Goal: Task Accomplishment & Management: Manage account settings

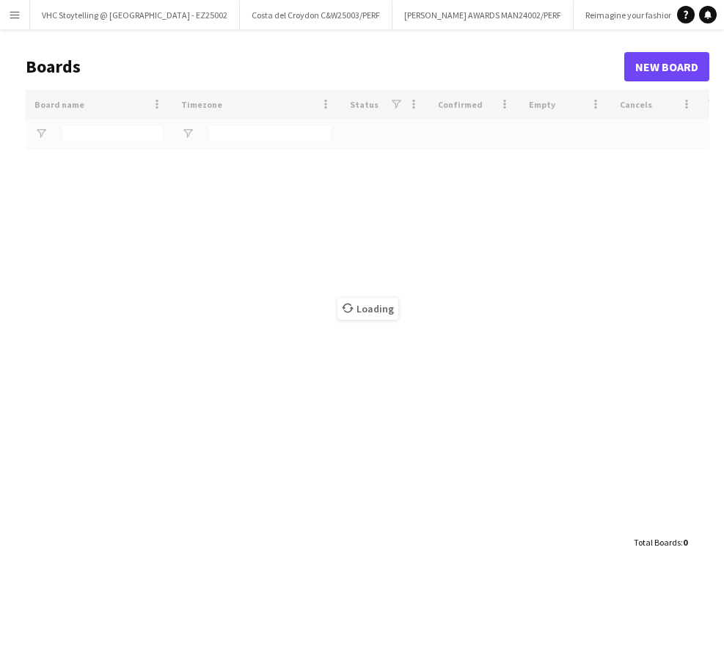
type input "******"
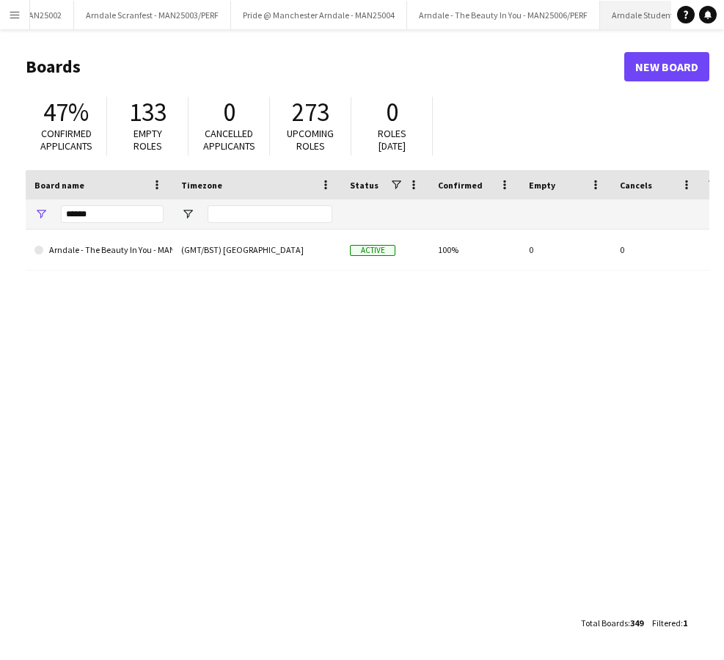
scroll to position [0, 748]
click at [601, 15] on button "Arndale Student Event - MAN25007/PERF Close" at bounding box center [688, 15] width 175 height 29
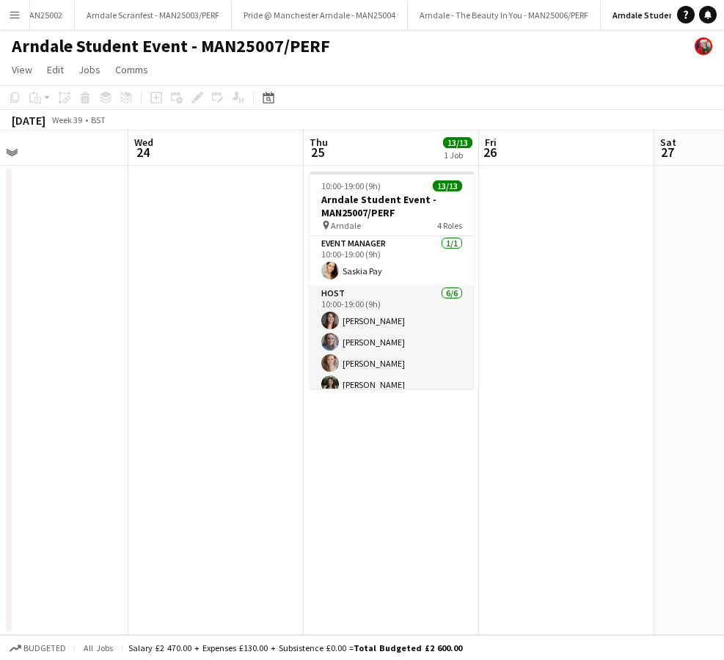
scroll to position [0, 571]
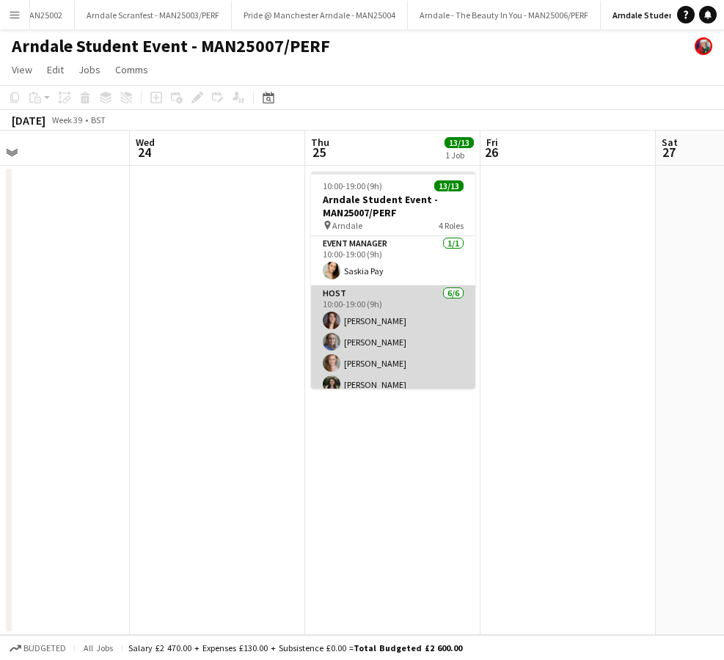
click at [365, 298] on app-card-role "Host [DATE] 10:00-19:00 (9h) [PERSON_NAME] [PERSON_NAME] [PERSON_NAME] [PERSON_…" at bounding box center [393, 363] width 164 height 156
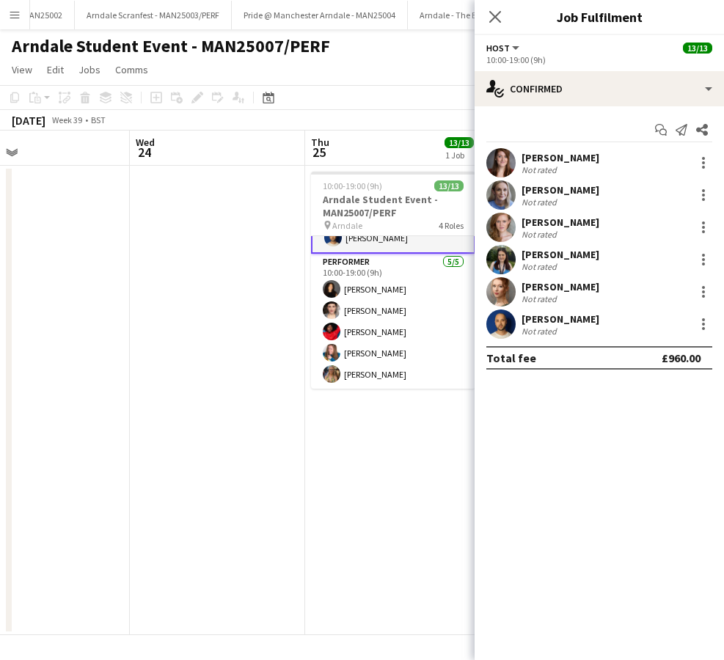
scroll to position [0, 0]
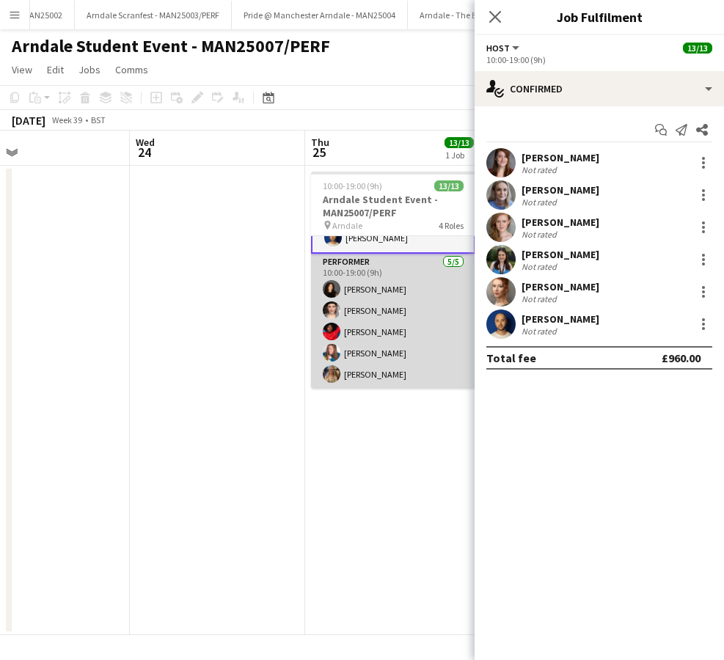
click at [345, 333] on app-card-role "Performer [DATE] 10:00-19:00 (9h) [PERSON_NAME] [PERSON_NAME] [PERSON_NAME] [PE…" at bounding box center [393, 321] width 164 height 135
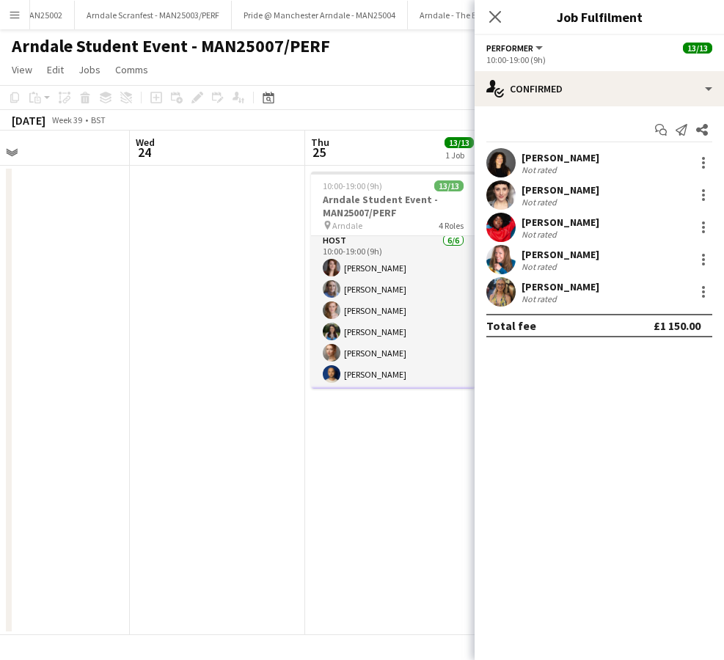
click at [548, 282] on div "[PERSON_NAME]" at bounding box center [561, 286] width 78 height 13
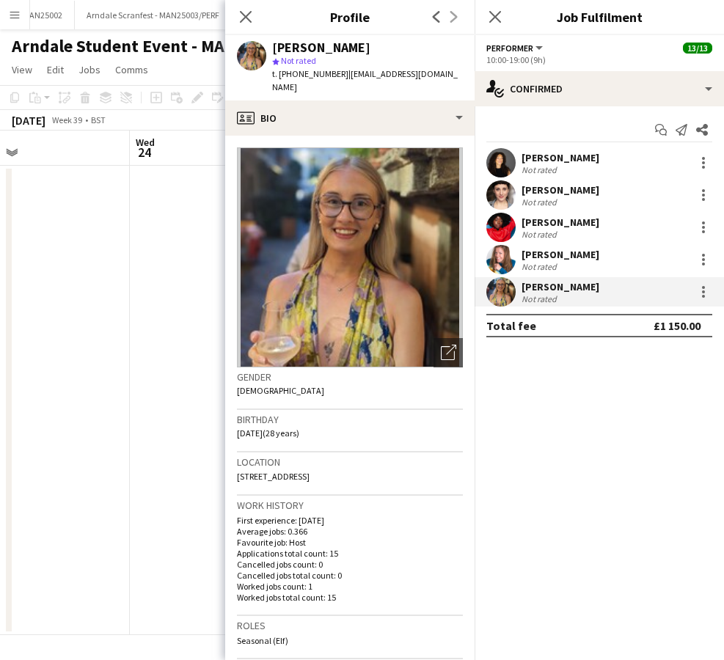
click at [157, 280] on app-date-cell at bounding box center [217, 400] width 175 height 469
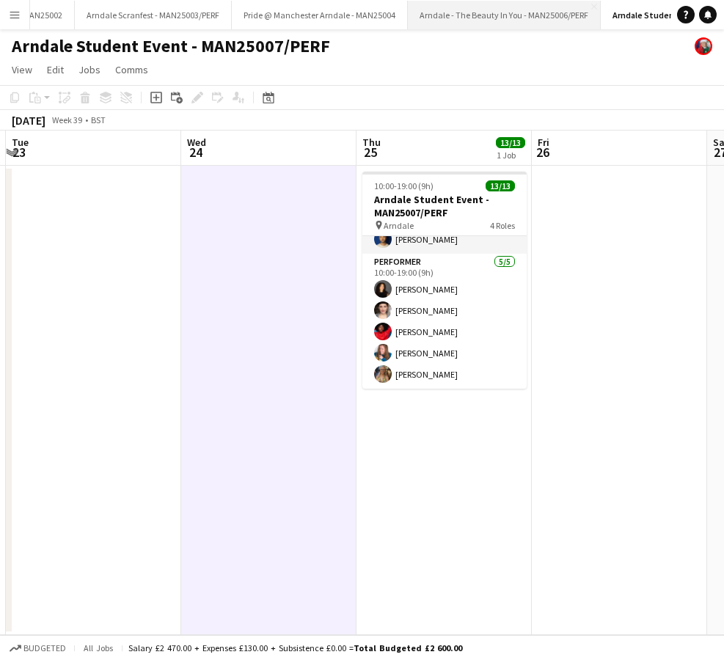
click at [408, 18] on button "Arndale - The Beauty In You - MAN25006/PERF Close" at bounding box center [504, 15] width 193 height 29
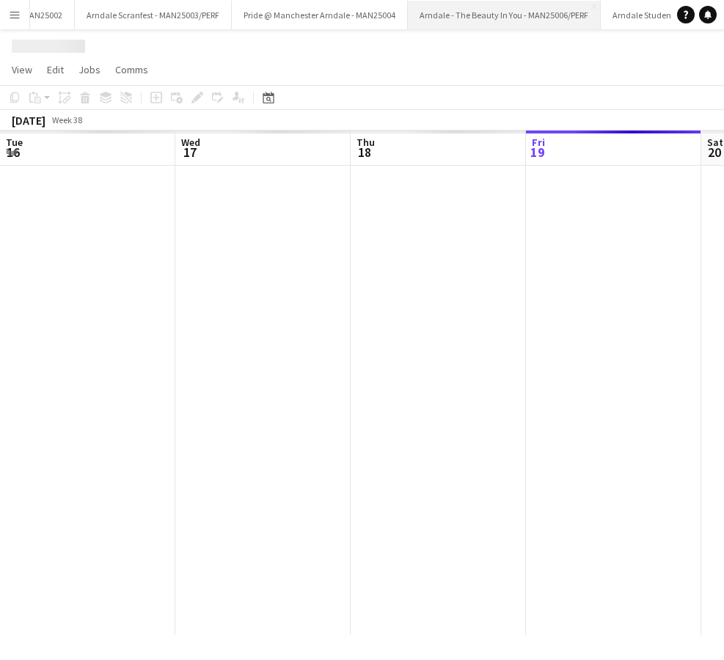
scroll to position [0, 351]
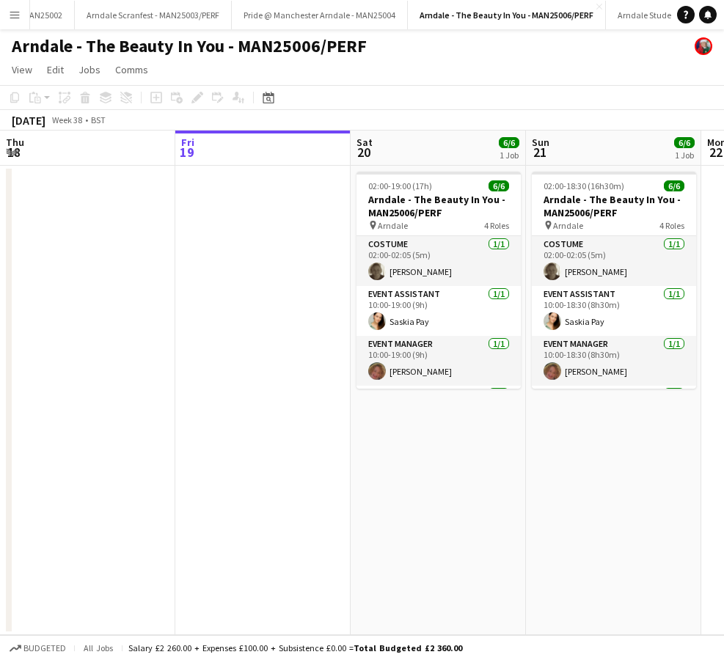
click at [511, 142] on span "6/6" at bounding box center [509, 142] width 21 height 11
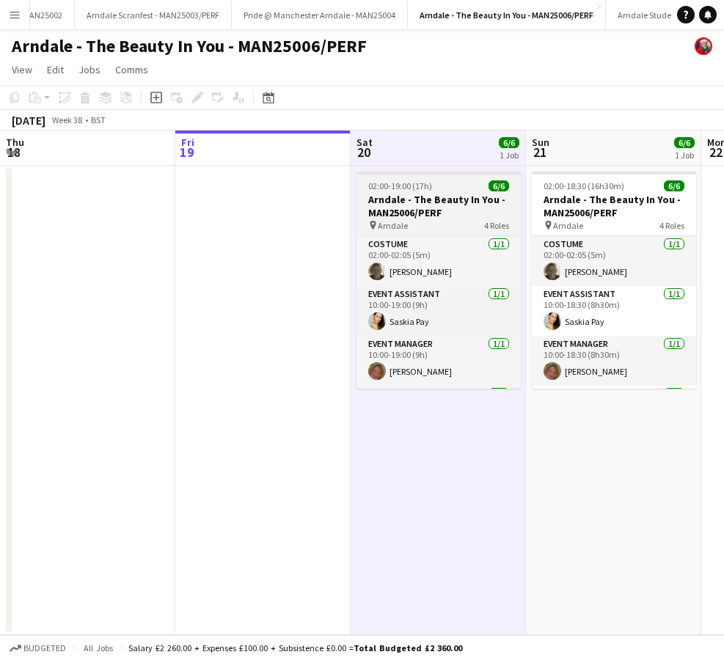
click at [501, 180] on span "6/6" at bounding box center [499, 185] width 21 height 11
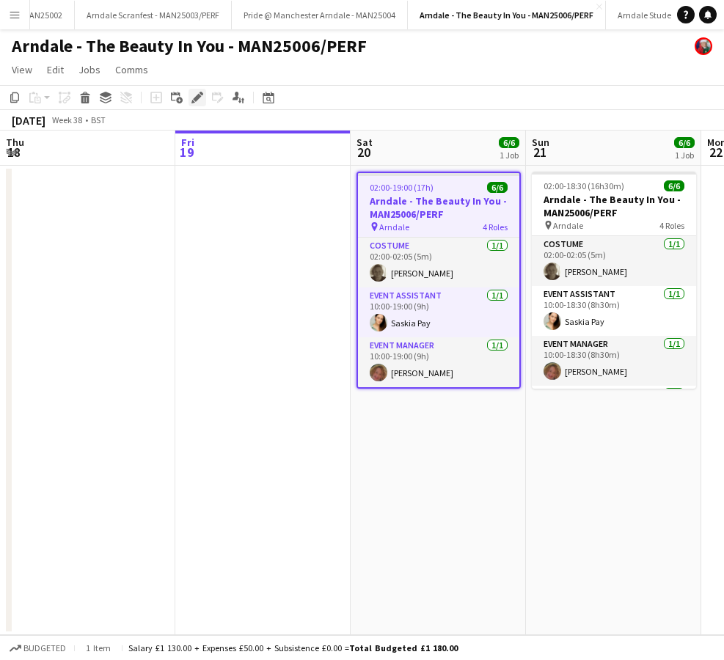
click at [193, 96] on icon "Edit" at bounding box center [197, 98] width 12 height 12
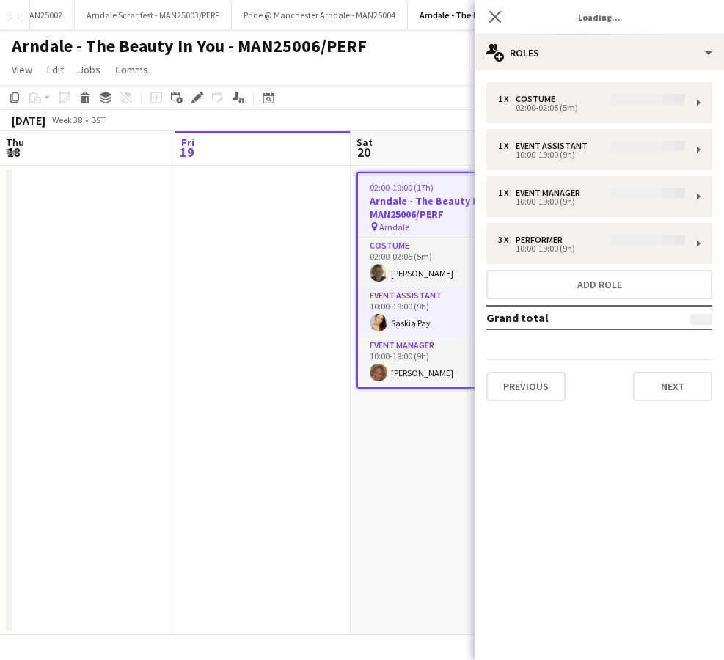
type input "**********"
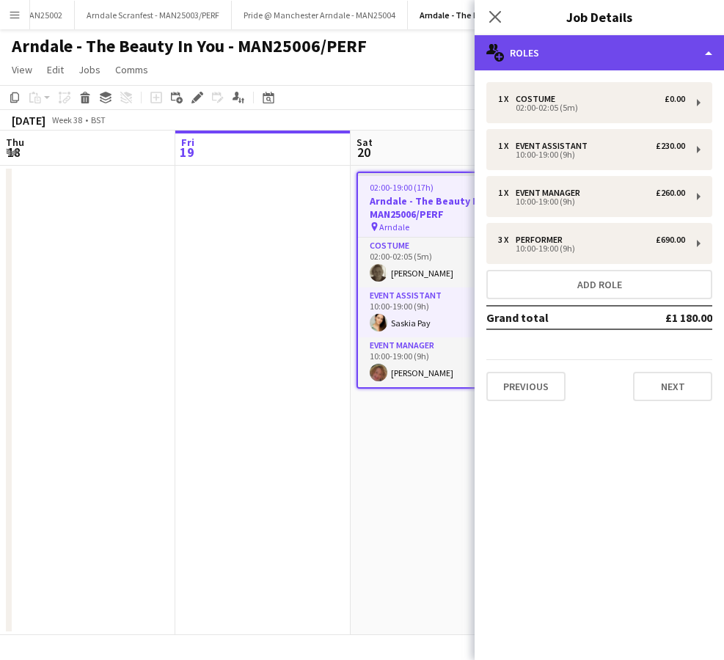
click at [525, 47] on div "multiple-users-add Roles" at bounding box center [599, 52] width 249 height 35
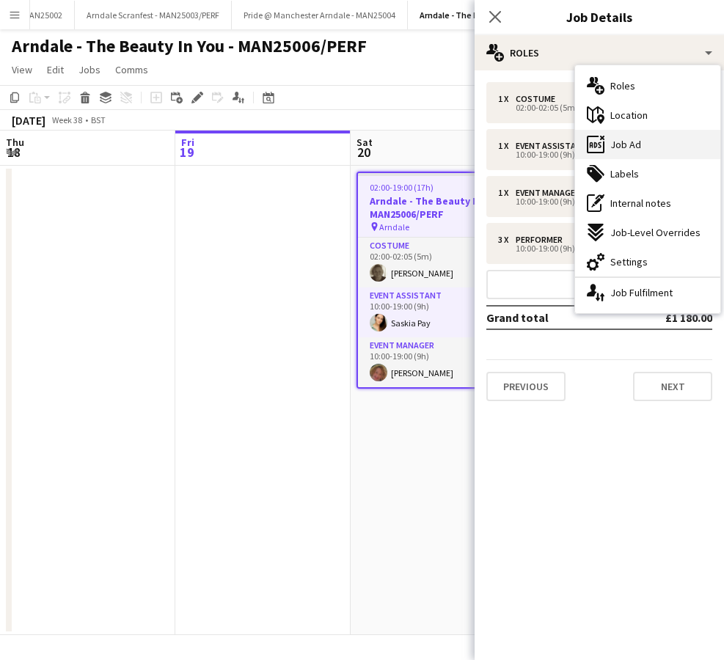
click at [635, 145] on span "Job Ad" at bounding box center [625, 144] width 31 height 13
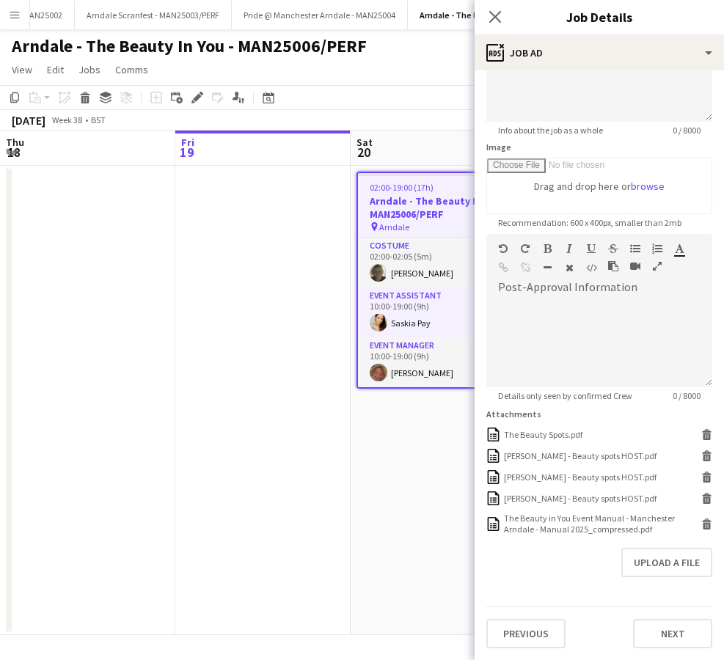
scroll to position [170, 0]
click at [703, 521] on icon at bounding box center [707, 521] width 10 height 4
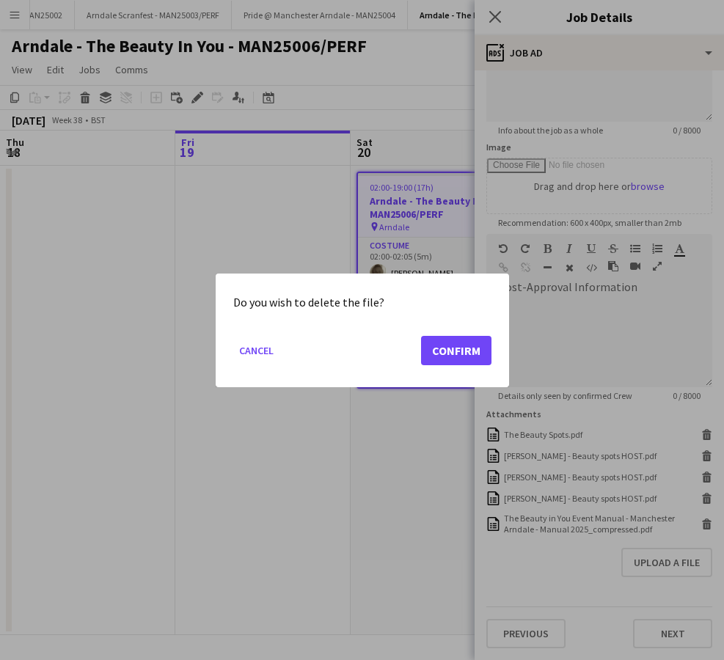
click at [440, 350] on button "Confirm" at bounding box center [456, 349] width 70 height 29
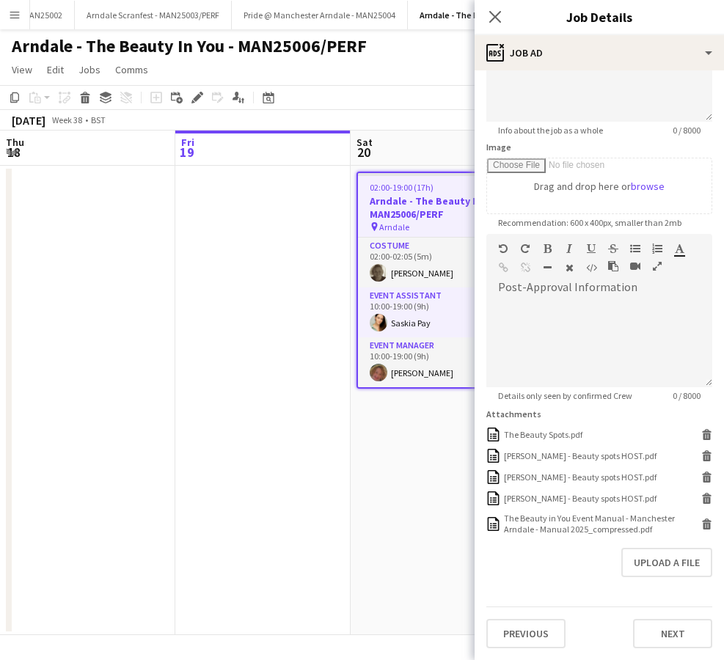
scroll to position [141, 0]
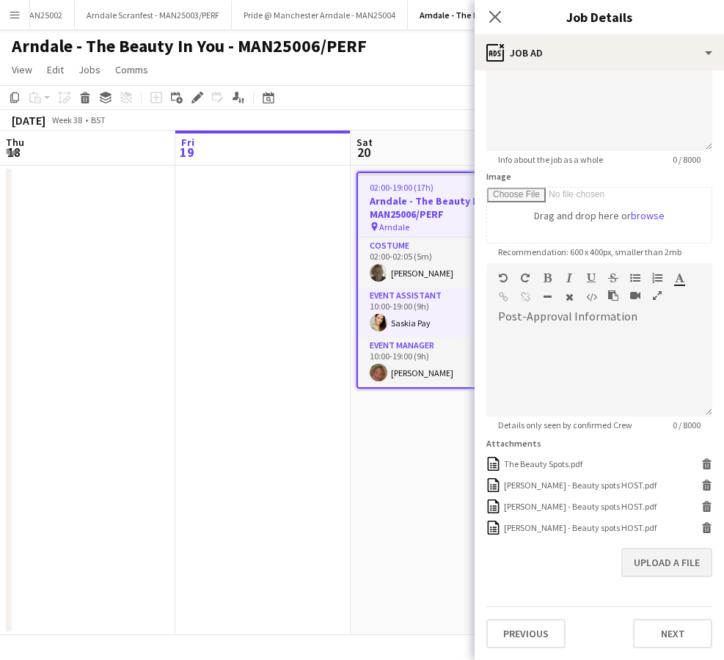
click at [654, 567] on button "Upload a file" at bounding box center [666, 562] width 91 height 29
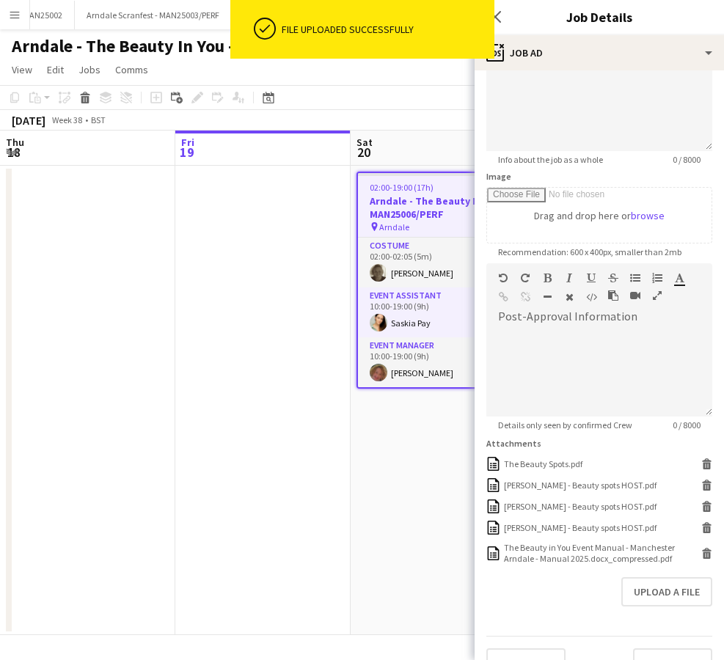
click at [399, 497] on app-date-cell "02:00-19:00 (17h) 6/6 Arndale - The Beauty In You - MAN25006/PERF pin Arndale 4…" at bounding box center [438, 400] width 175 height 469
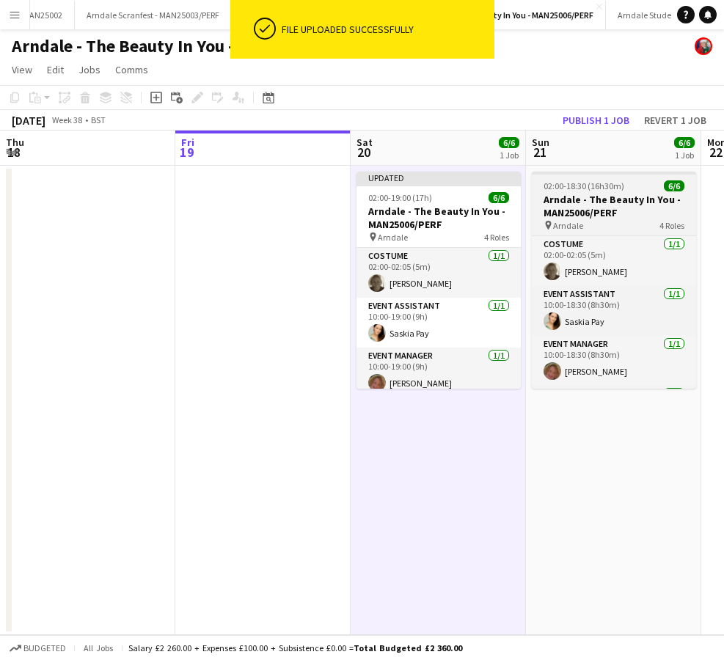
click at [675, 192] on app-job-card "02:00-18:30 (16h30m) 6/6 Arndale - The Beauty In You - MAN25006/PERF pin Arndal…" at bounding box center [614, 280] width 164 height 217
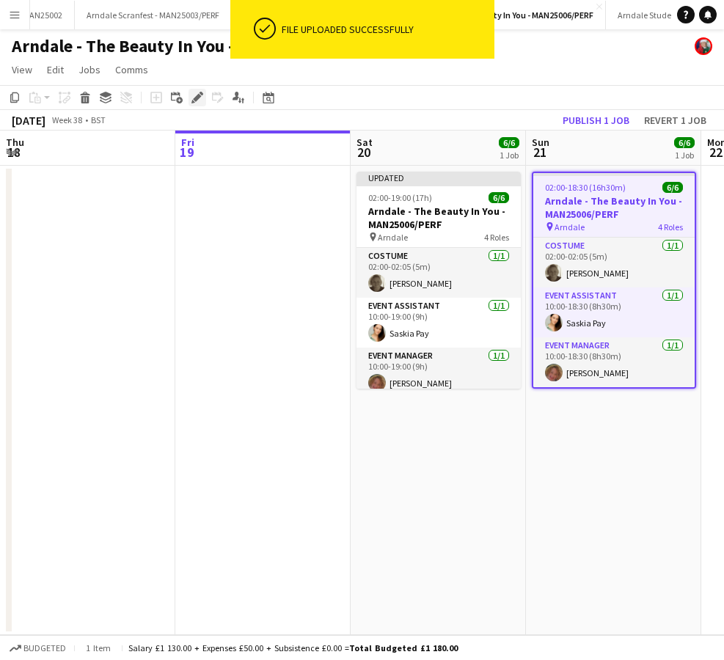
click at [197, 98] on icon at bounding box center [197, 98] width 8 height 8
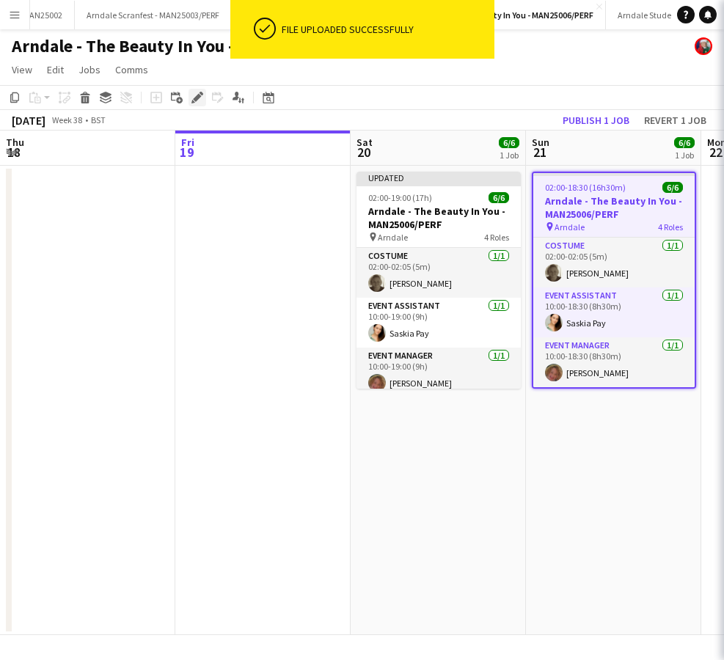
type input "**********"
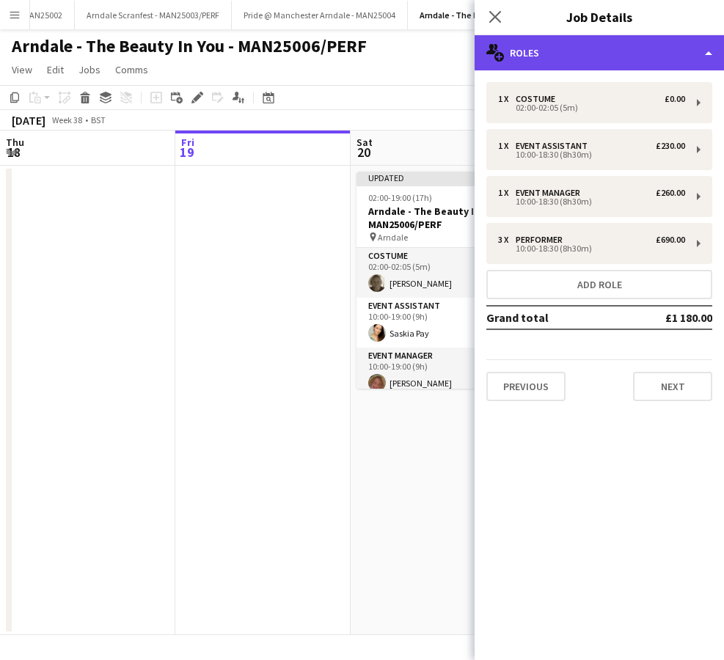
click at [582, 51] on div "multiple-users-add Roles" at bounding box center [599, 52] width 249 height 35
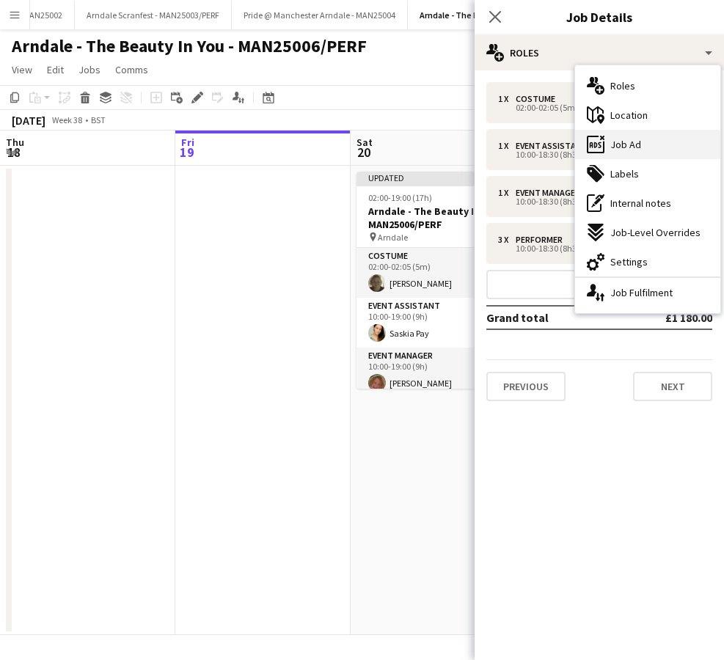
click at [634, 142] on span "Job Ad" at bounding box center [625, 144] width 31 height 13
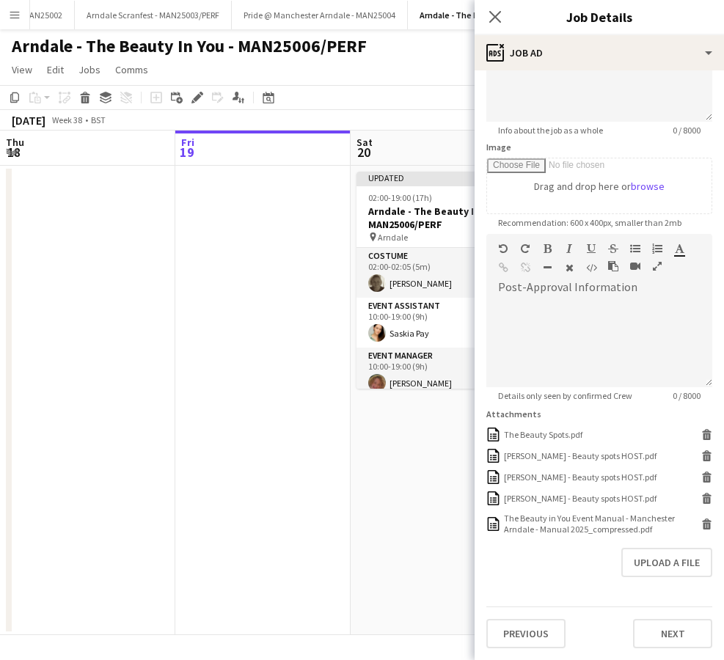
scroll to position [170, 0]
click at [706, 524] on icon at bounding box center [706, 525] width 7 height 7
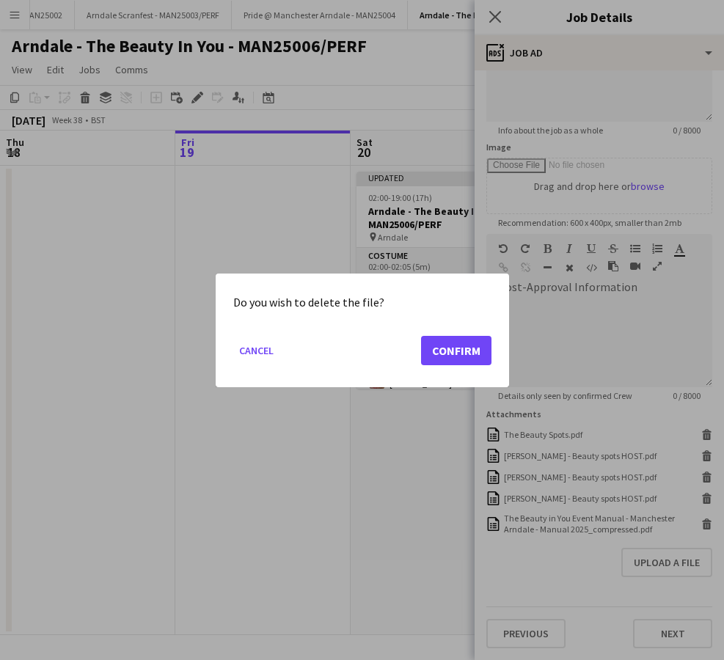
click at [468, 353] on button "Confirm" at bounding box center [456, 349] width 70 height 29
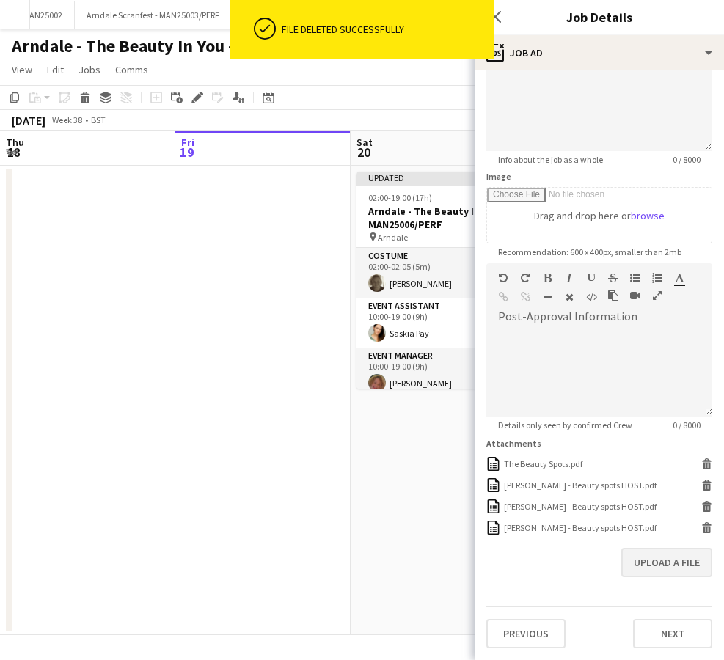
click at [668, 564] on button "Upload a file" at bounding box center [666, 562] width 91 height 29
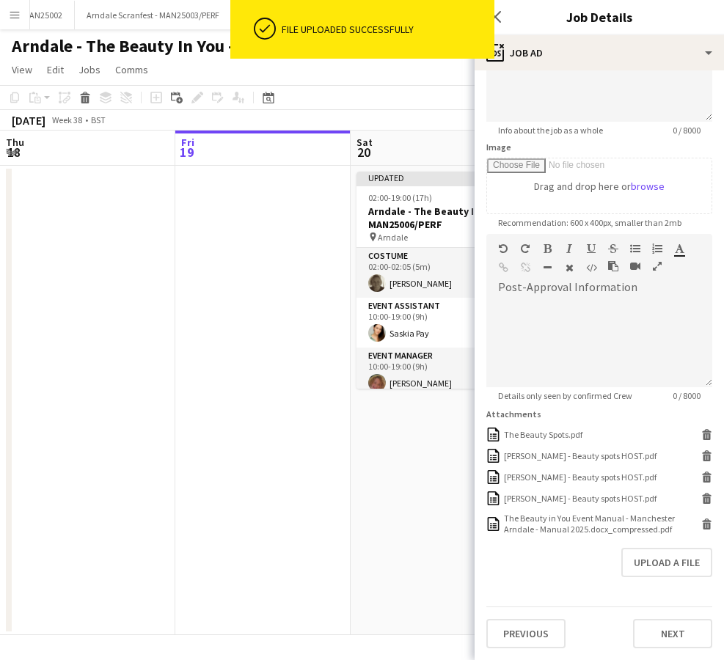
scroll to position [170, 0]
click at [401, 582] on app-date-cell "Updated 02:00-19:00 (17h) 6/6 Arndale - The Beauty In You - MAN25006/PERF pin A…" at bounding box center [438, 400] width 175 height 469
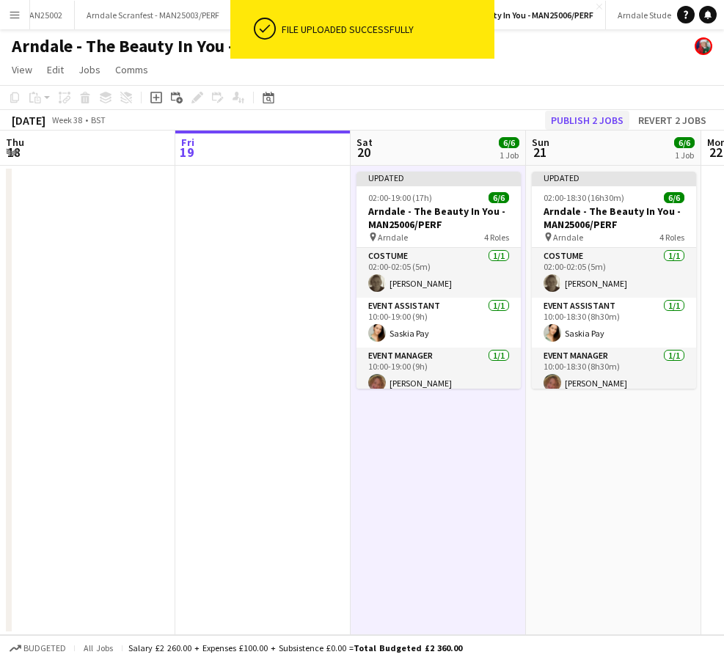
click at [595, 121] on button "Publish 2 jobs" at bounding box center [587, 120] width 84 height 19
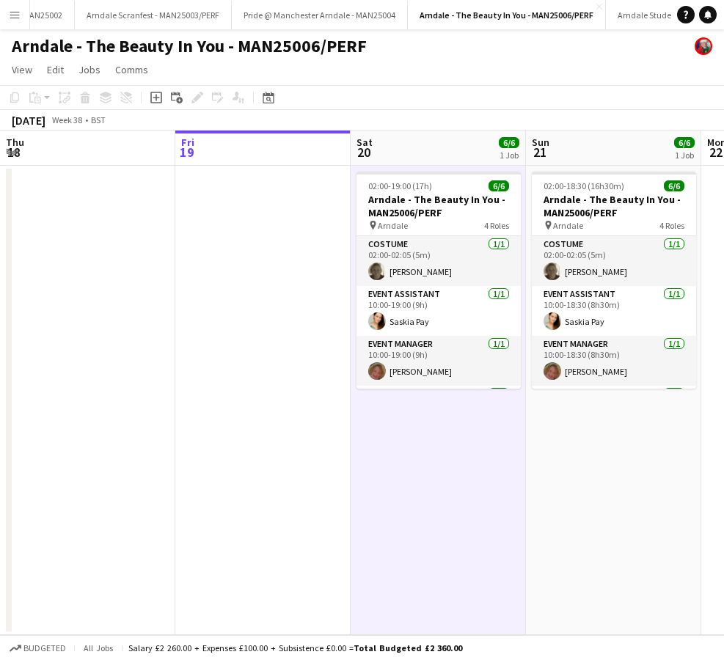
scroll to position [0, 0]
